Goal: Transaction & Acquisition: Purchase product/service

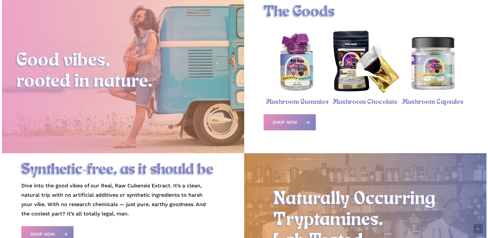
scroll to position [235, 0]
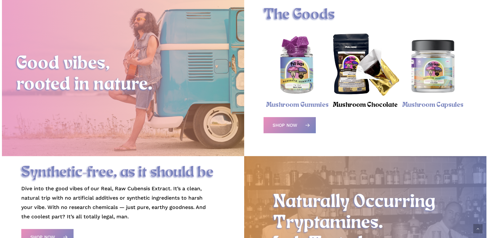
click at [374, 109] on link "Mushroom Chocolate" at bounding box center [365, 104] width 65 height 7
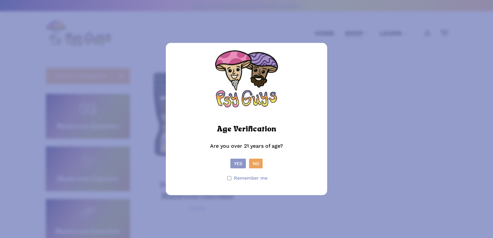
click at [240, 163] on button "Yes" at bounding box center [237, 164] width 15 height 10
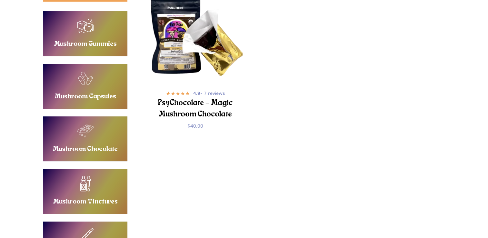
scroll to position [76, 0]
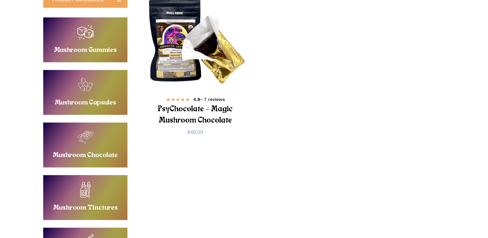
click at [175, 116] on h2 "PsyChocolate – Magic Mushroom Chocolate" at bounding box center [195, 115] width 78 height 23
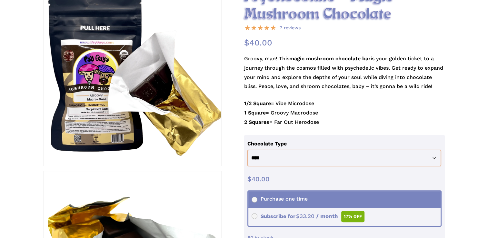
scroll to position [130, 0]
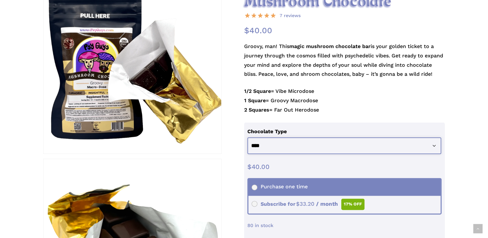
click at [434, 148] on select "**********" at bounding box center [344, 145] width 194 height 17
click at [247, 137] on select "**********" at bounding box center [344, 145] width 194 height 17
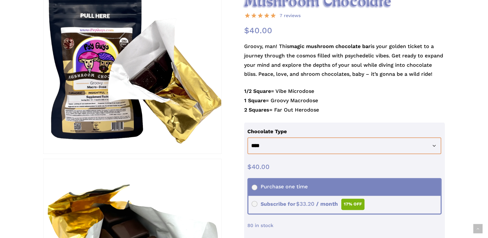
click at [99, 125] on div at bounding box center [133, 65] width 178 height 178
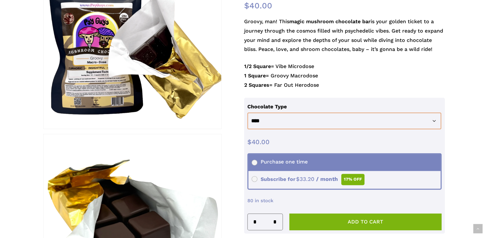
scroll to position [175, 0]
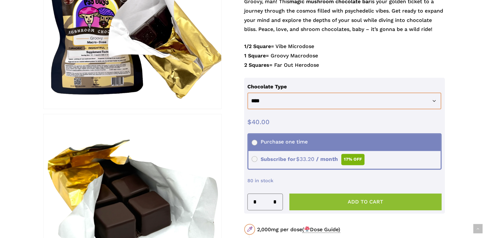
click at [328, 198] on button "Add to cart" at bounding box center [365, 202] width 153 height 17
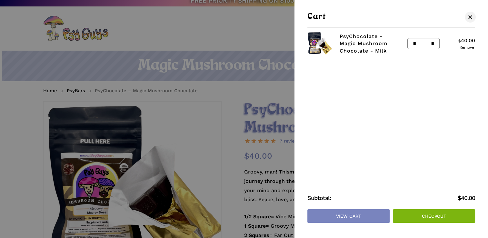
scroll to position [1, 0]
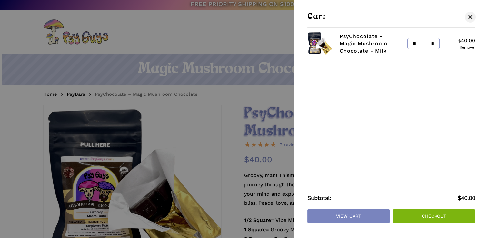
click at [434, 45] on input "*" at bounding box center [434, 43] width 10 height 10
type input "*"
click at [428, 215] on link "Checkout" at bounding box center [434, 216] width 82 height 14
